Goal: Information Seeking & Learning: Find specific fact

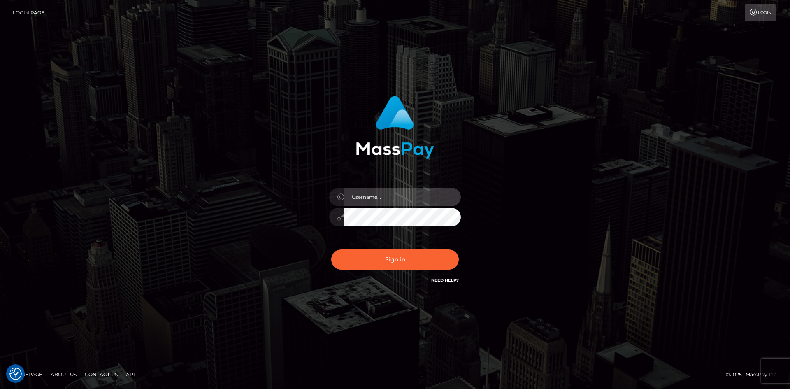
type input "alexstef"
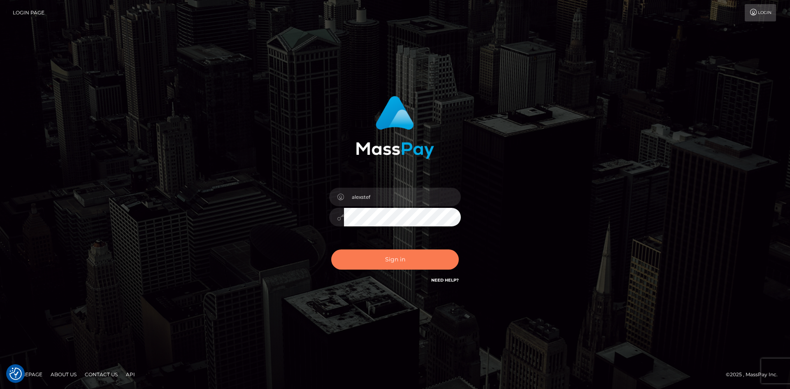
drag, startPoint x: 0, startPoint y: 0, endPoint x: 392, endPoint y: 251, distance: 466.0
click at [391, 254] on button "Sign in" at bounding box center [395, 259] width 128 height 20
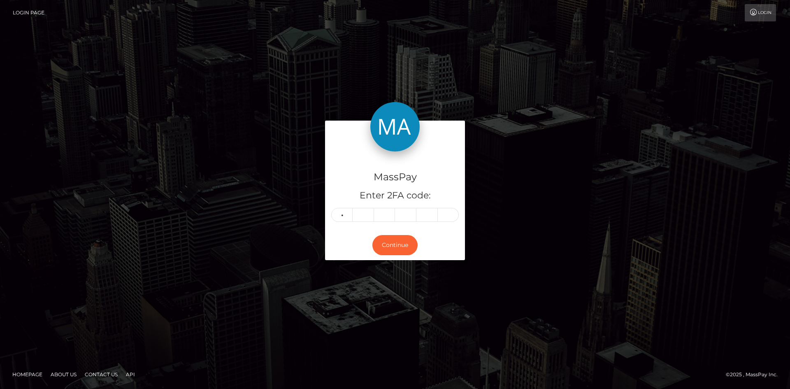
type input "6"
type input "3"
type input "8"
type input "1"
type input "9"
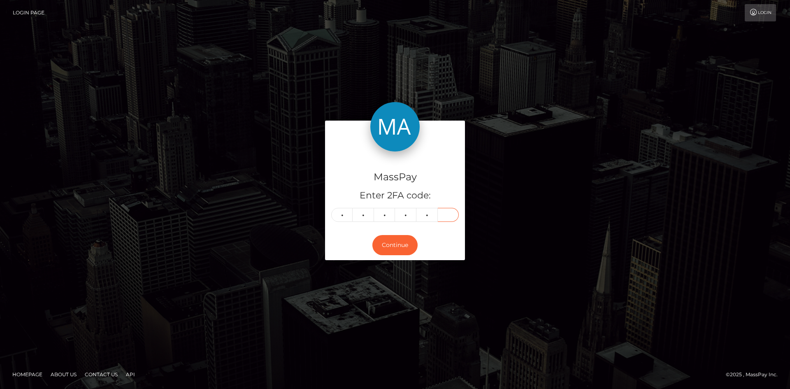
type input "1"
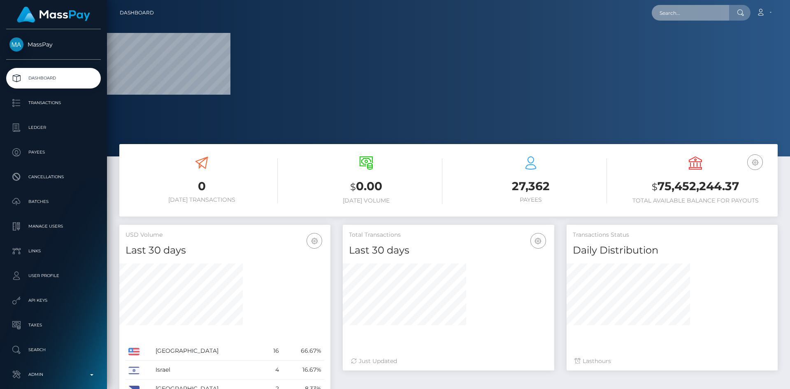
click at [710, 15] on input "text" at bounding box center [690, 13] width 77 height 16
paste input "kvaughn229@gmail.com"
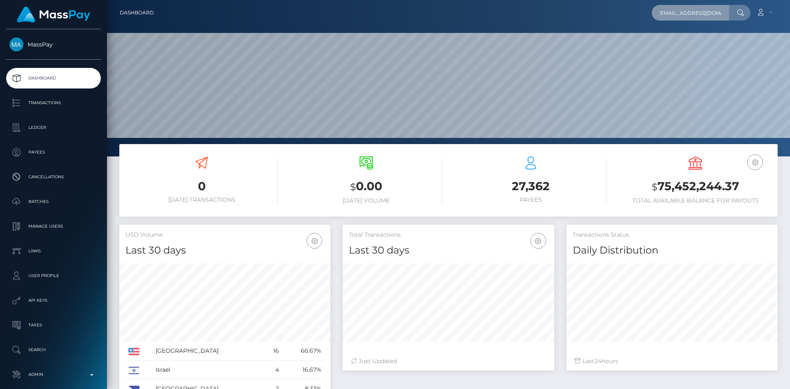
scroll to position [245, 211]
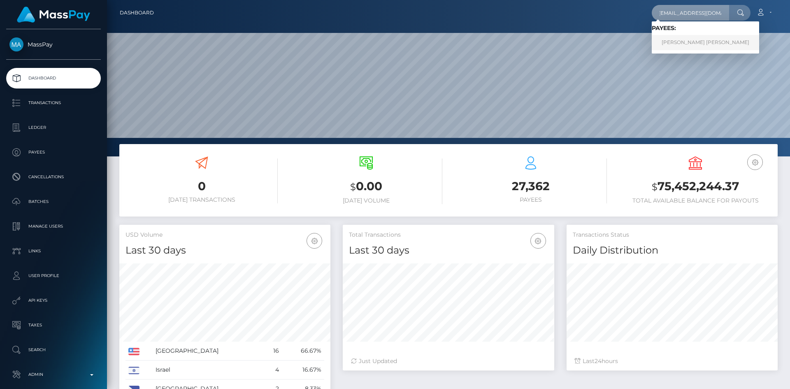
type input "[EMAIL_ADDRESS][DOMAIN_NAME]"
click at [684, 47] on link "KALIYAH LAVE VAUGHN" at bounding box center [705, 42] width 107 height 15
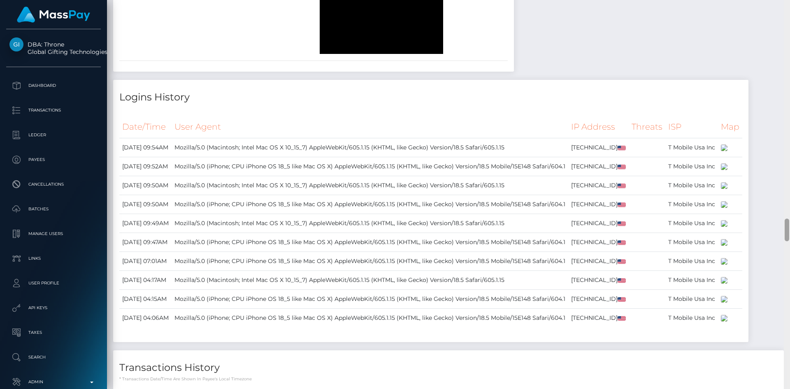
scroll to position [3554, 0]
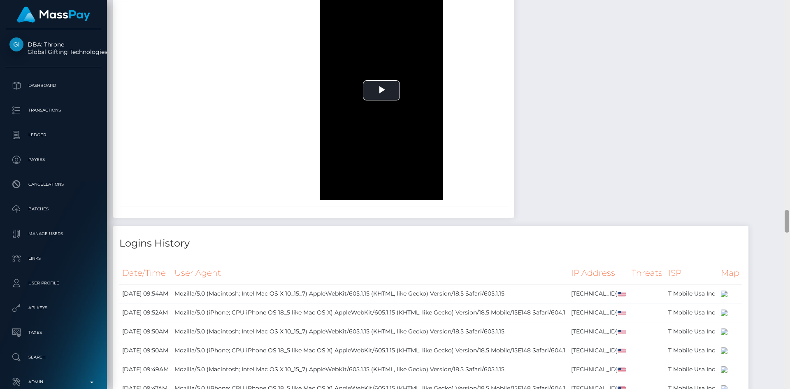
drag, startPoint x: 786, startPoint y: 44, endPoint x: 781, endPoint y: 219, distance: 174.9
click at [781, 219] on div "Customer Profile Loading... Loading..." at bounding box center [448, 194] width 683 height 389
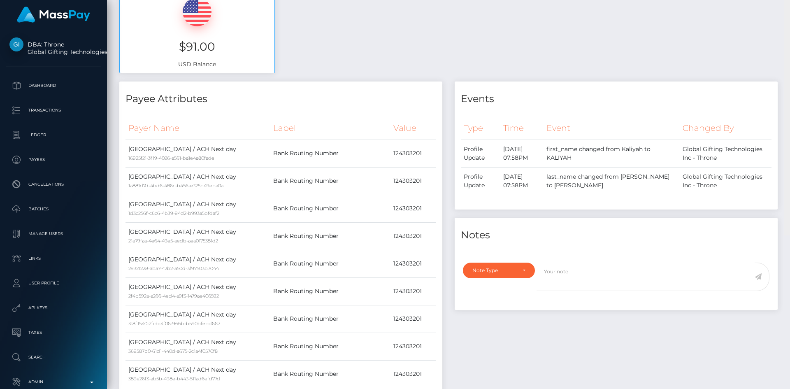
scroll to position [0, 0]
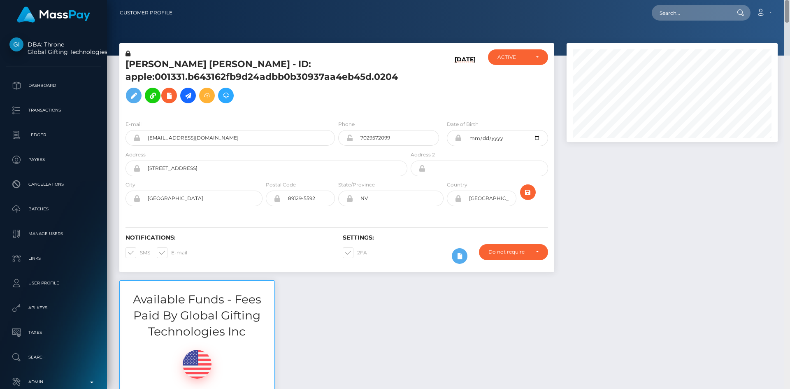
drag, startPoint x: 787, startPoint y: 220, endPoint x: 561, endPoint y: 141, distance: 239.6
click at [788, 9] on div "Customer Profile Loading... Loading..." at bounding box center [448, 194] width 683 height 389
click at [357, 254] on span at bounding box center [357, 252] width 0 height 6
click at [357, 253] on input "2FA" at bounding box center [359, 249] width 5 height 5
checkbox input "false"
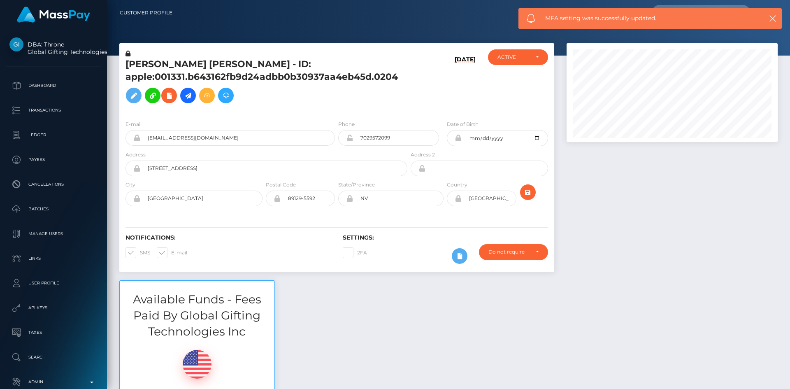
drag, startPoint x: 786, startPoint y: 21, endPoint x: 788, endPoint y: 6, distance: 15.7
click at [789, 7] on div "Customer Profile Loading... Loading..." at bounding box center [448, 194] width 683 height 389
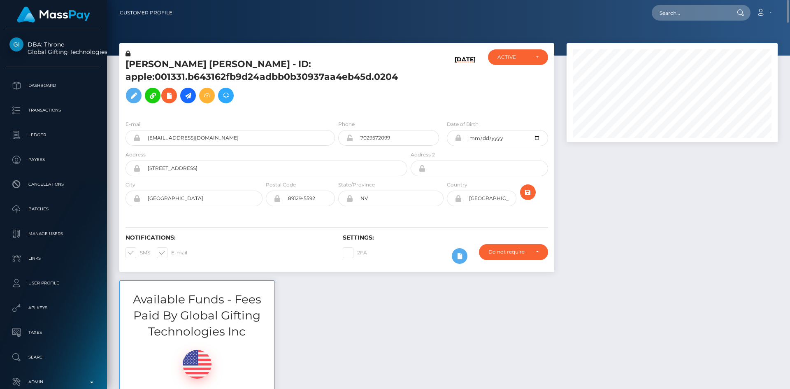
click at [677, 21] on div "Loading... Loading... Account Edit Profile Logout" at bounding box center [478, 12] width 598 height 17
click at [699, 12] on input "text" at bounding box center [690, 13] width 77 height 16
paste input "pout_W9JGtSsXUzC0t"
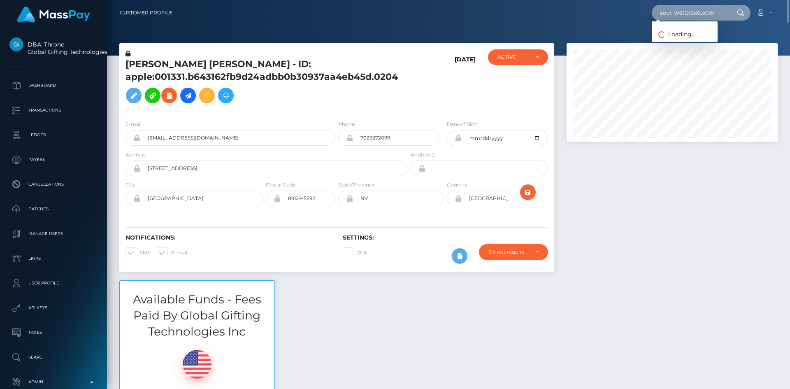
type input "pout_W9JGtSsXUzC0t"
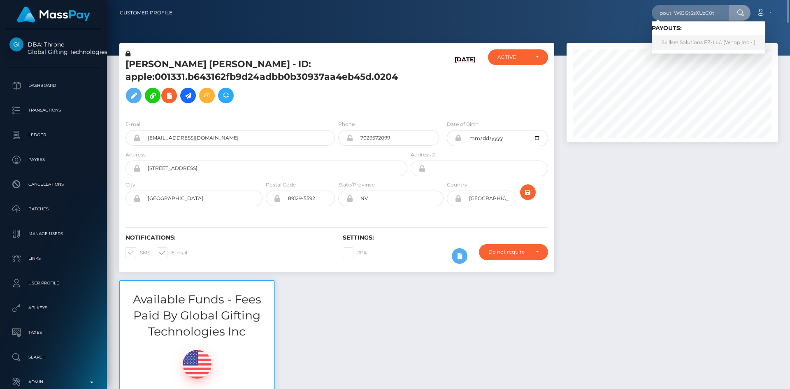
click at [696, 42] on link "Skillset Solutions FZ-LLC (Whop Inc - )" at bounding box center [709, 42] width 114 height 15
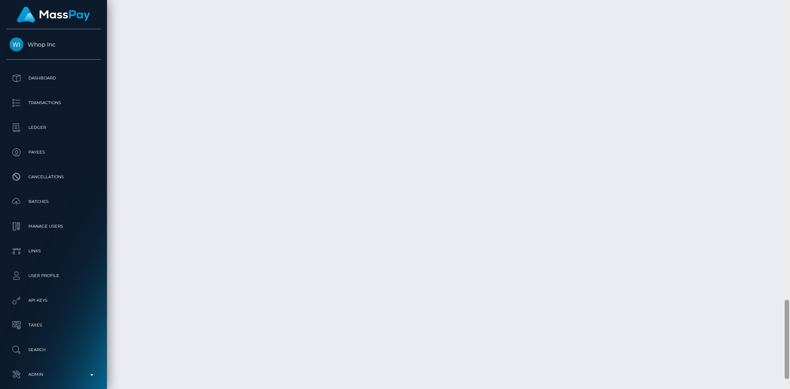
scroll to position [1507, 0]
drag, startPoint x: 787, startPoint y: 64, endPoint x: 789, endPoint y: 363, distance: 299.4
click at [789, 363] on div at bounding box center [787, 194] width 6 height 389
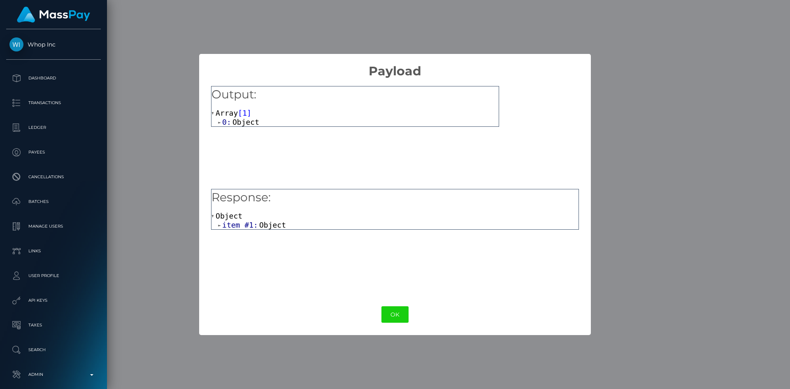
click at [265, 219] on div "Object item #1: Object" at bounding box center [394, 220] width 367 height 18
click at [267, 225] on span "Object" at bounding box center [272, 224] width 27 height 9
click at [288, 234] on span "beneficiary_iban:" at bounding box center [267, 233] width 77 height 9
drag, startPoint x: 387, startPoint y: 245, endPoint x: 245, endPoint y: 246, distance: 142.3
click at [245, 246] on span ""This IBAN is not supported for SEPA"" at bounding box center [323, 242] width 165 height 9
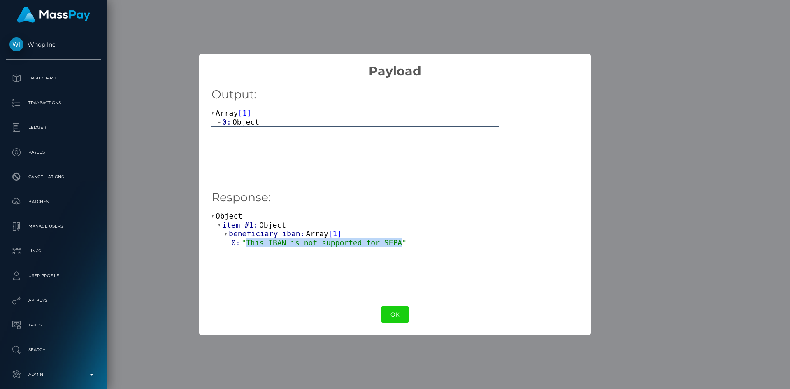
copy span "This IBAN is not supported for SEPA"
click at [403, 314] on button "OK" at bounding box center [394, 314] width 27 height 17
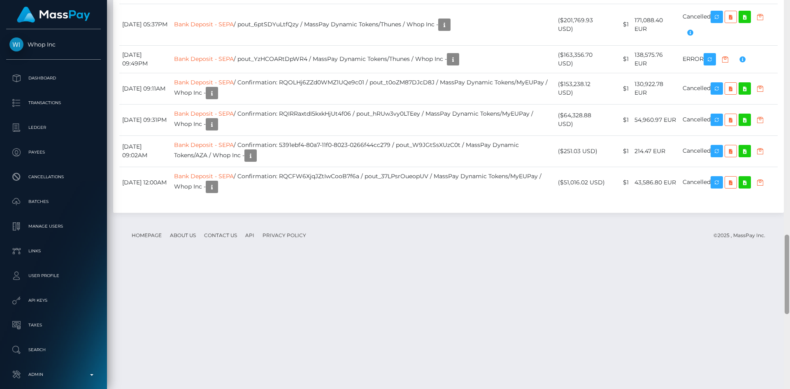
scroll to position [1512, 0]
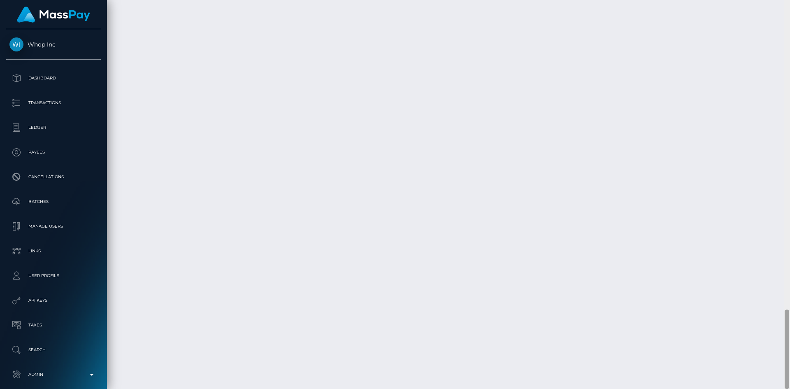
drag, startPoint x: 784, startPoint y: 355, endPoint x: 752, endPoint y: 368, distance: 34.8
click at [752, 369] on div "Customer Profile Loading... Loading..." at bounding box center [448, 194] width 683 height 389
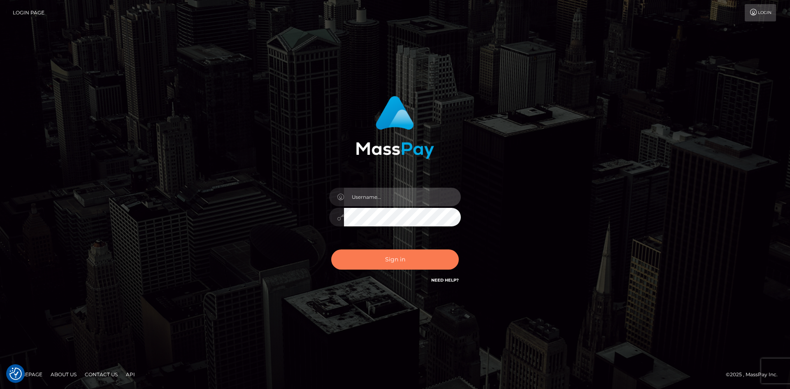
type input "alexstef"
click at [411, 260] on button "Sign in" at bounding box center [395, 259] width 128 height 20
type input "alexstef"
click at [395, 257] on button "Sign in" at bounding box center [395, 259] width 128 height 20
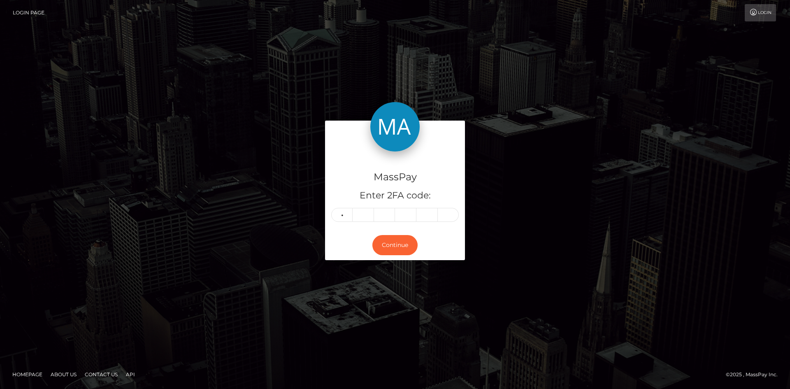
type input "8"
type input "9"
type input "5"
type input "7"
type input "6"
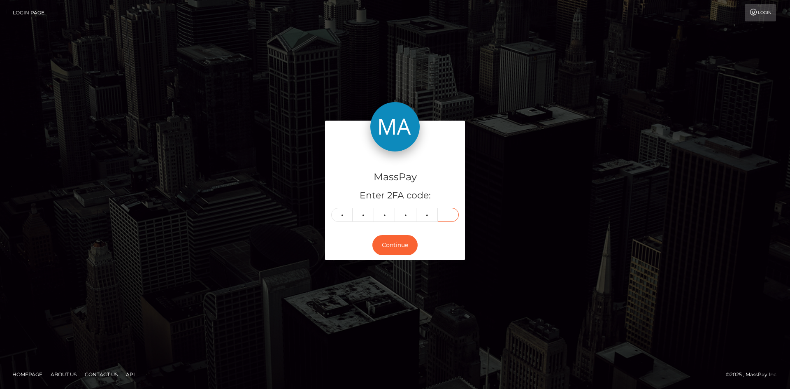
type input "7"
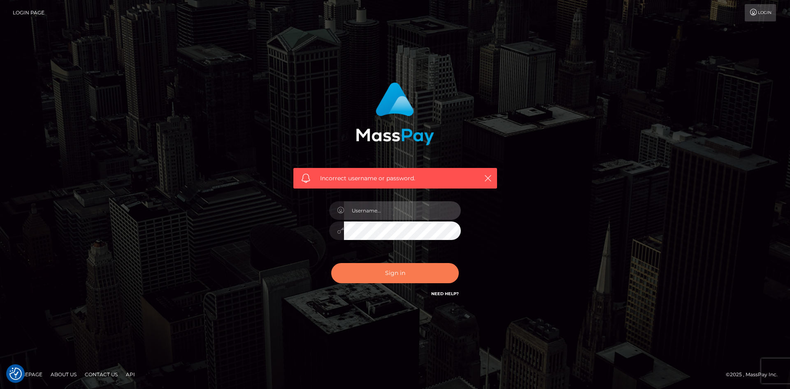
type input "alexstef"
click at [390, 271] on button "Sign in" at bounding box center [395, 273] width 128 height 20
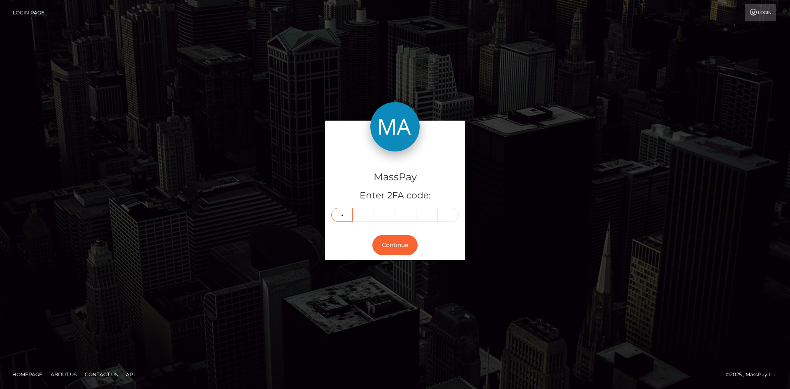
type input "5"
type input "8"
type input "2"
type input "1"
type input "4"
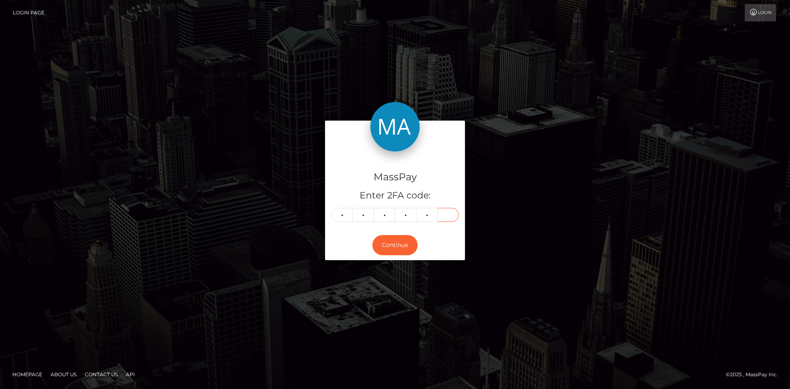
type input "1"
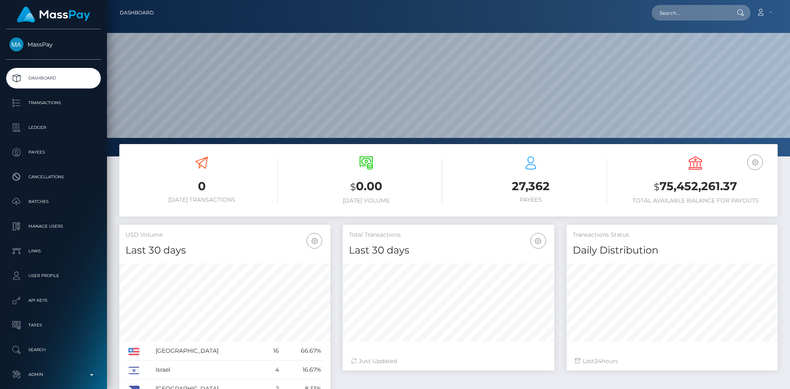
scroll to position [146, 211]
click at [681, 15] on input "text" at bounding box center [690, 13] width 77 height 16
paste input "[EMAIL_ADDRESS][DOMAIN_NAME]"
type input "[EMAIL_ADDRESS][DOMAIN_NAME]"
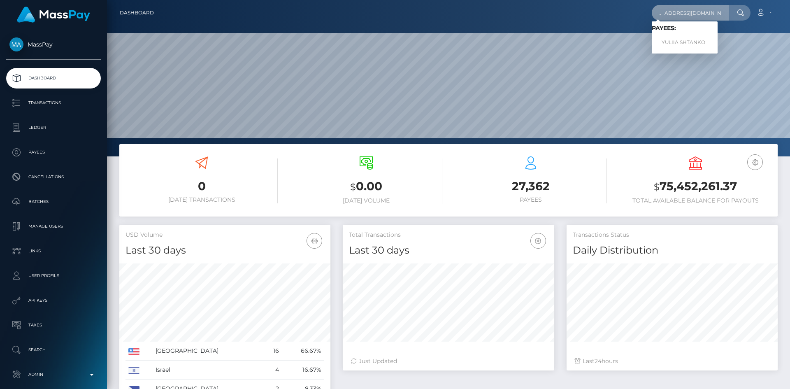
scroll to position [0, 0]
click at [677, 32] on span "Payees: YULIIA SHTANKO" at bounding box center [685, 38] width 66 height 26
click at [676, 13] on input "boroday.tanya1987@gmail.com" at bounding box center [690, 13] width 77 height 16
click at [690, 40] on link "YULIIA SHTANKO" at bounding box center [685, 42] width 66 height 15
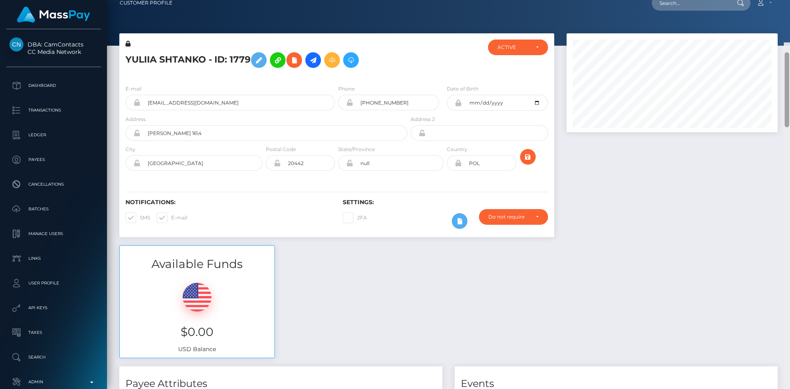
scroll to position [8, 0]
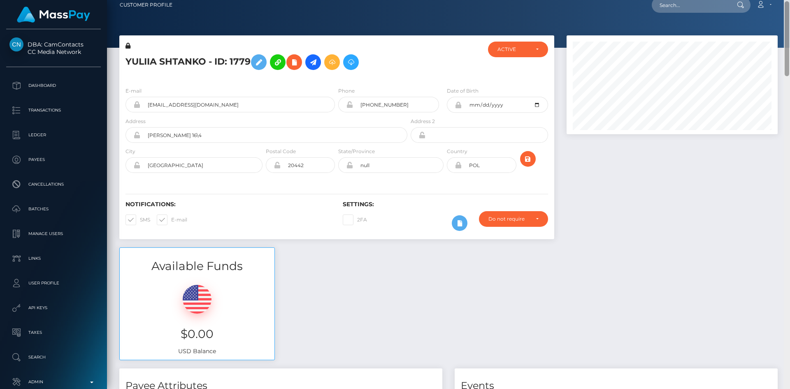
drag, startPoint x: 787, startPoint y: 36, endPoint x: 784, endPoint y: 19, distance: 17.0
click at [784, 19] on div at bounding box center [786, 38] width 5 height 75
click at [132, 60] on h5 "YULIIA SHTANKO - ID: 1779" at bounding box center [263, 62] width 277 height 24
copy h5 "YULIIA"
